Goal: Information Seeking & Learning: Learn about a topic

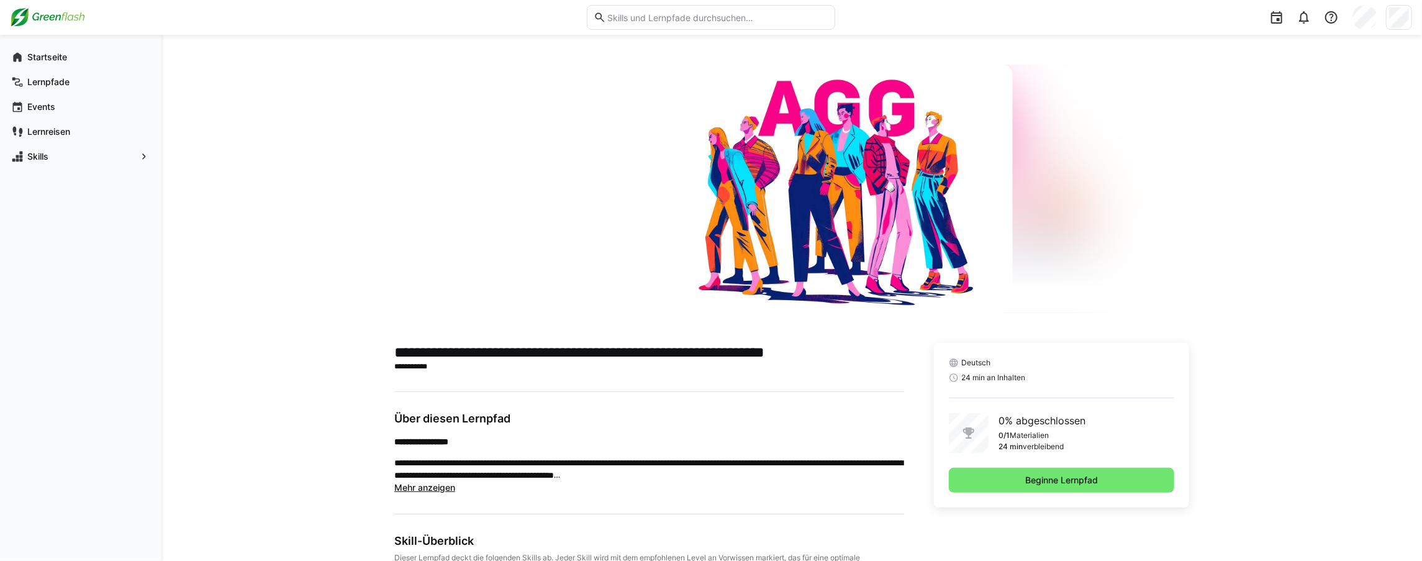
click at [1042, 466] on div "Deutsch 24 min an Inhalten 0% abgeschlossen 0/1 Materialien 24 min verbleibend …" at bounding box center [1061, 425] width 255 height 165
click at [1033, 481] on span "Beginne Lernpfad" at bounding box center [1061, 480] width 76 height 12
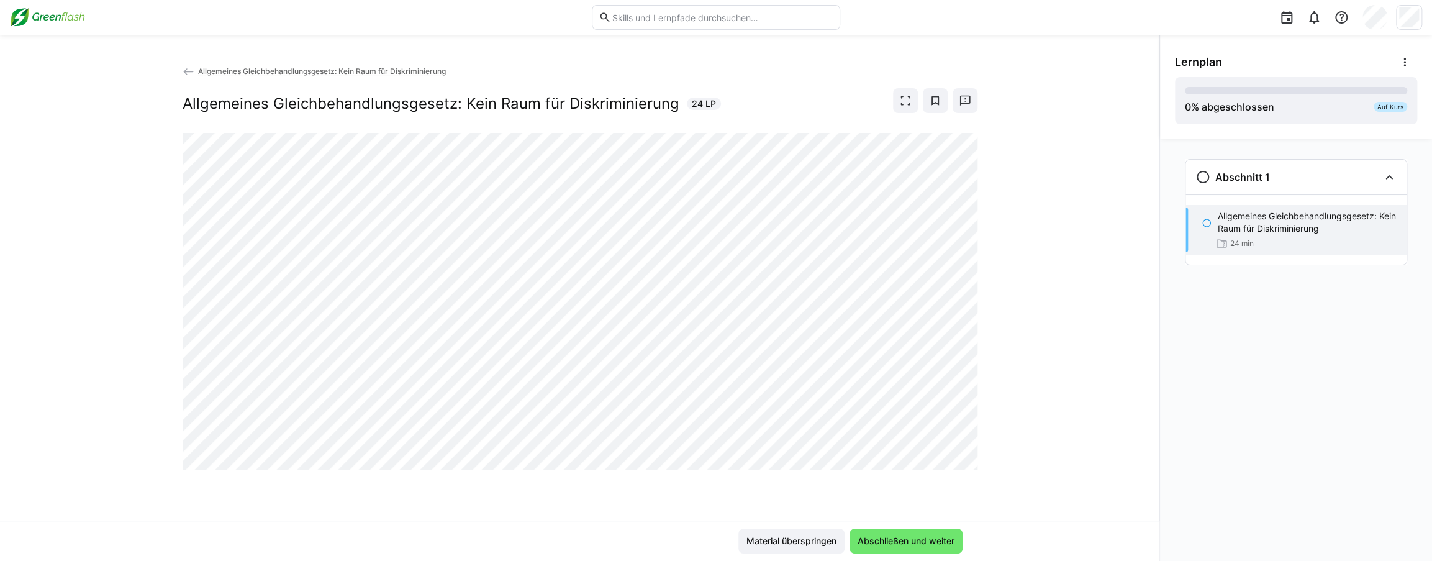
click at [868, 81] on div "Allgemeines Gleichbehandlungsgesetz: Kein Raum für Diskriminierung Allgemeines …" at bounding box center [580, 99] width 795 height 68
click at [935, 532] on span "Abschließen und weiter" at bounding box center [906, 540] width 113 height 25
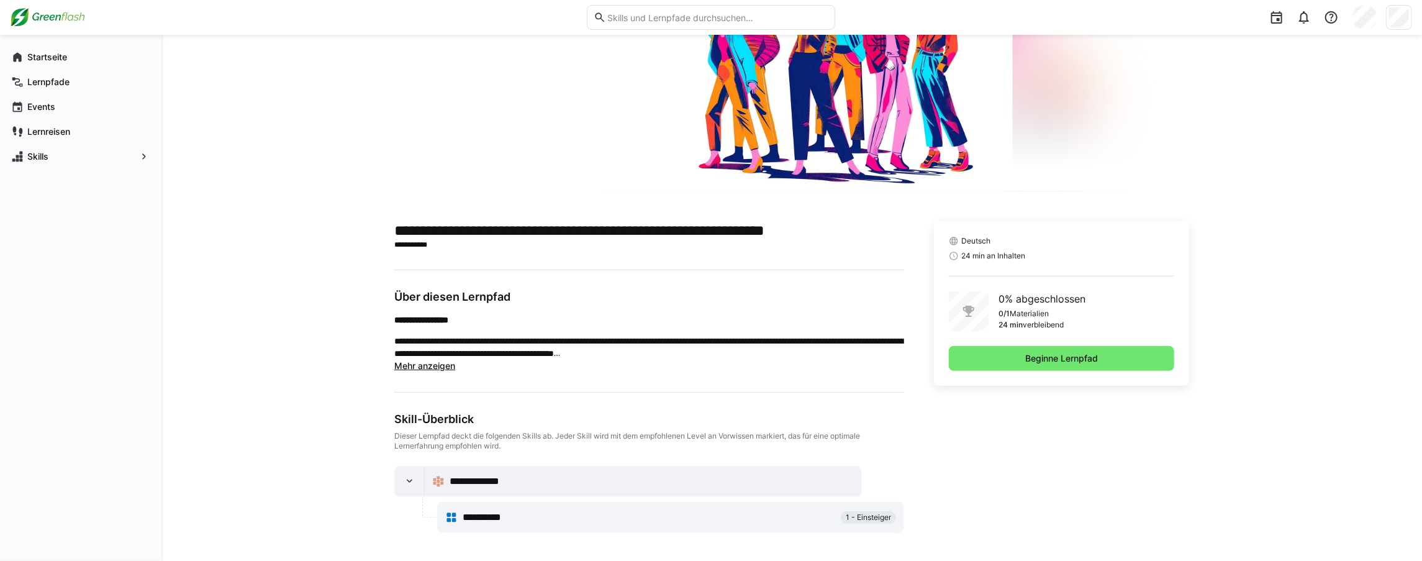
scroll to position [122, 0]
click at [1041, 363] on span "Beginne Lernpfad" at bounding box center [1061, 357] width 76 height 12
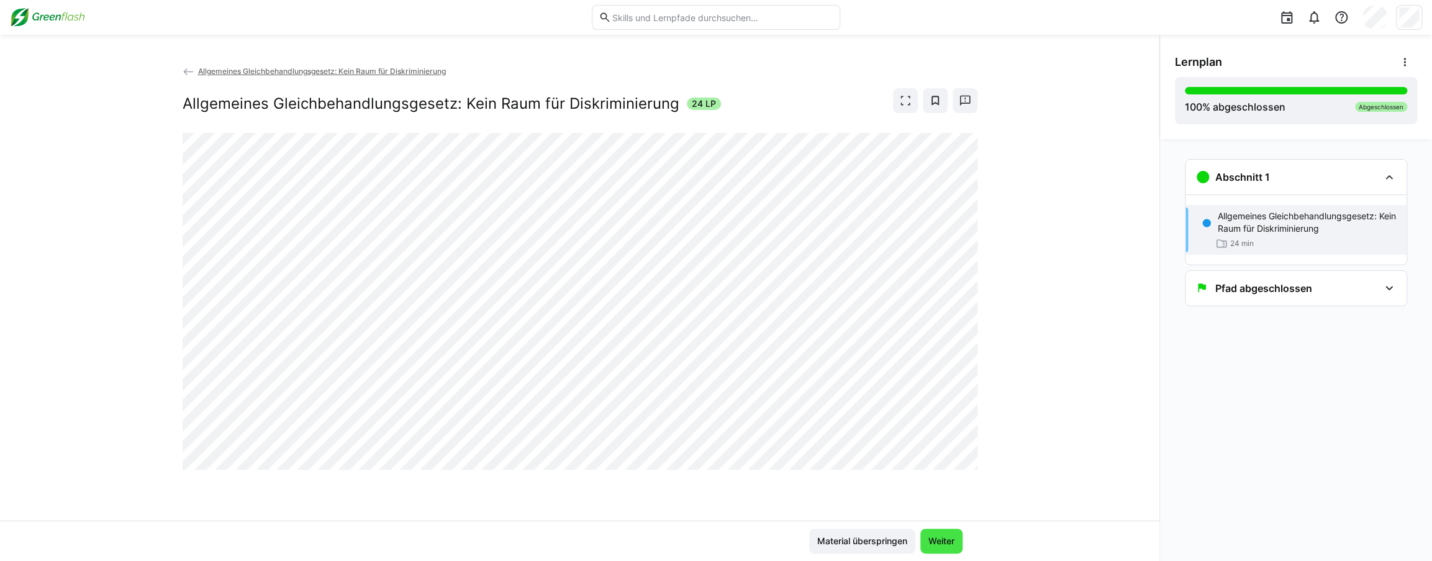
click at [934, 546] on span "Weiter" at bounding box center [942, 541] width 30 height 12
click at [958, 542] on span "Weiter" at bounding box center [941, 540] width 42 height 25
click at [948, 542] on span "Weiter" at bounding box center [942, 541] width 30 height 12
click at [948, 541] on span "Weiter" at bounding box center [942, 541] width 30 height 12
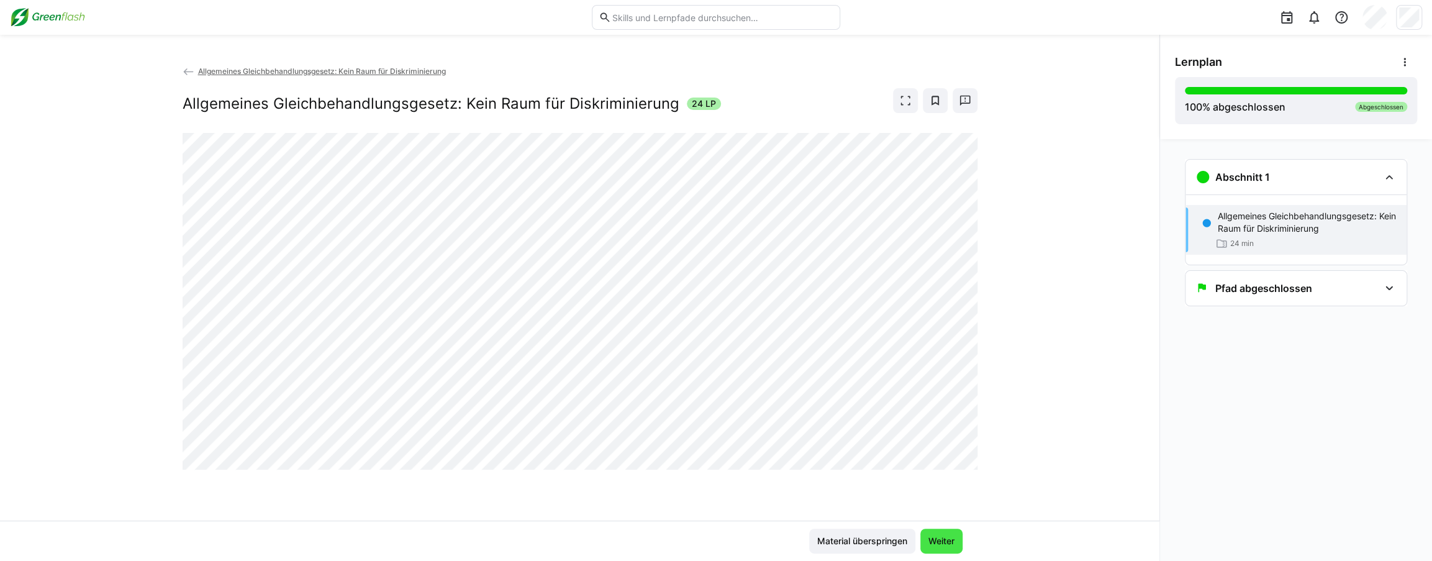
click at [948, 541] on span "Weiter" at bounding box center [942, 541] width 30 height 12
click at [854, 540] on span "Material überspringen" at bounding box center [862, 541] width 94 height 12
click at [941, 543] on span "Weiter" at bounding box center [942, 541] width 30 height 12
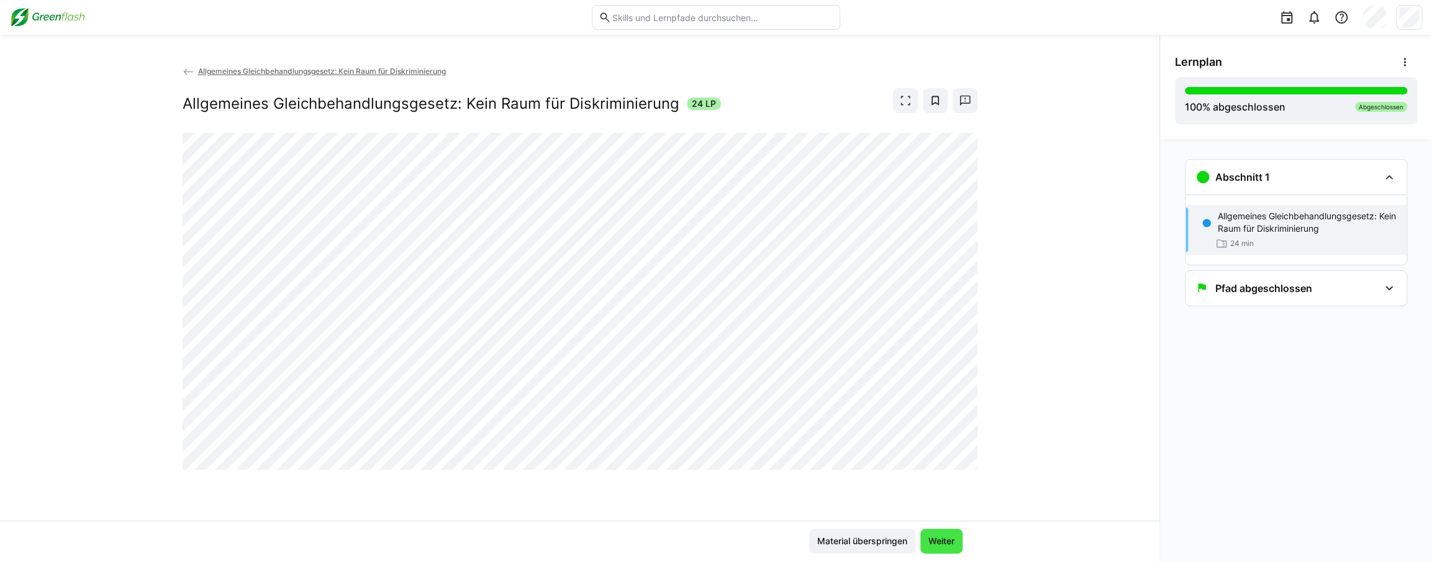
click at [941, 543] on span "Weiter" at bounding box center [942, 541] width 30 height 12
click at [1344, 289] on div "Pfad abgeschlossen" at bounding box center [1287, 288] width 184 height 15
drag, startPoint x: 274, startPoint y: 70, endPoint x: 283, endPoint y: 72, distance: 9.0
click at [276, 70] on span "Allgemeines Gleichbehandlungsgesetz: Kein Raum für Diskriminierung" at bounding box center [321, 70] width 248 height 9
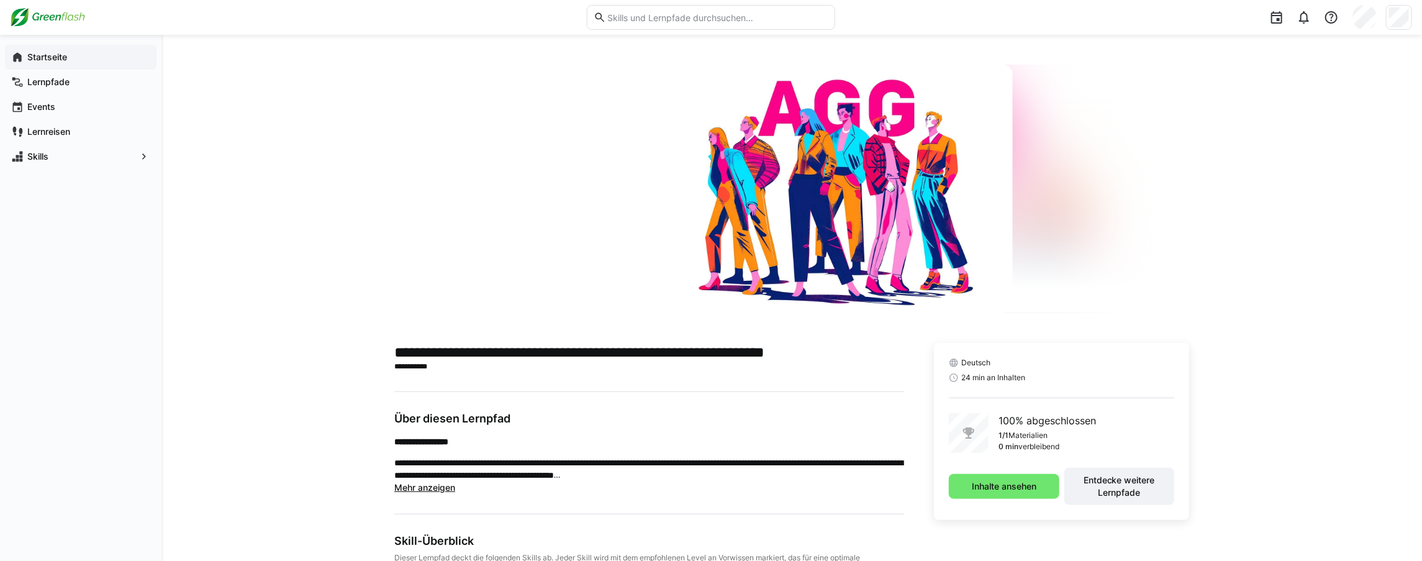
click at [0, 0] on app-navigation-label "Startseite" at bounding box center [0, 0] width 0 height 0
